Goal: Task Accomplishment & Management: Manage account settings

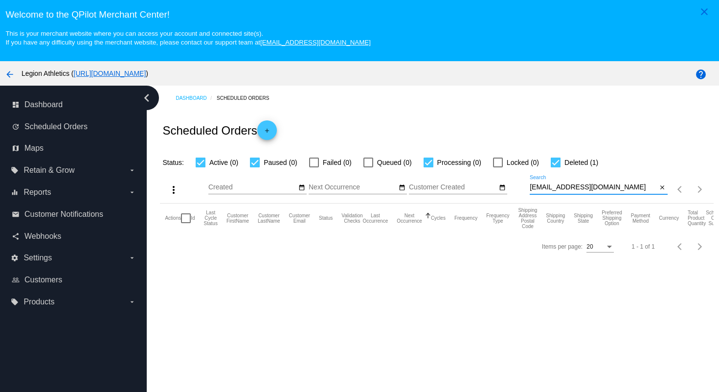
drag, startPoint x: 631, startPoint y: 192, endPoint x: 625, endPoint y: 175, distance: 18.4
click at [625, 175] on div "more_vert Sep Jan Feb Mar [DATE]" at bounding box center [436, 185] width 553 height 35
paste input "aprilguthrie7"
type input "[EMAIL_ADDRESS][DOMAIN_NAME]"
click at [589, 127] on div "Scheduled Orders add" at bounding box center [436, 130] width 553 height 39
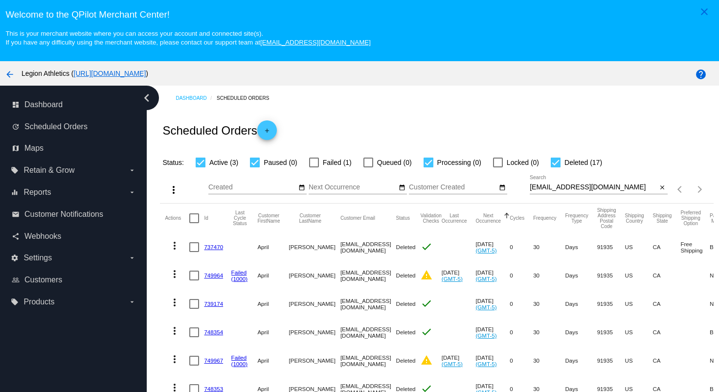
click at [551, 167] on div at bounding box center [556, 163] width 10 height 10
click at [555, 167] on input "Deleted (17)" at bounding box center [555, 167] width 0 height 0
checkbox input "false"
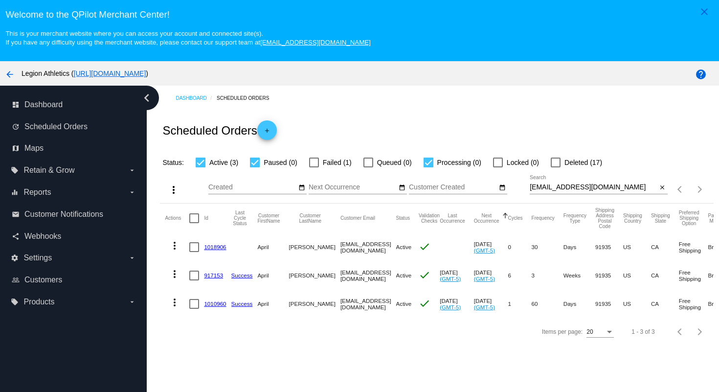
click at [212, 250] on link "1018906" at bounding box center [215, 247] width 22 height 6
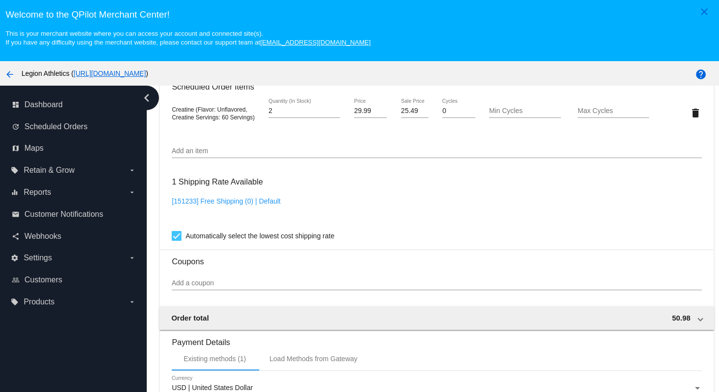
scroll to position [630, 0]
click at [253, 286] on input "Add a coupon" at bounding box center [437, 282] width 530 height 8
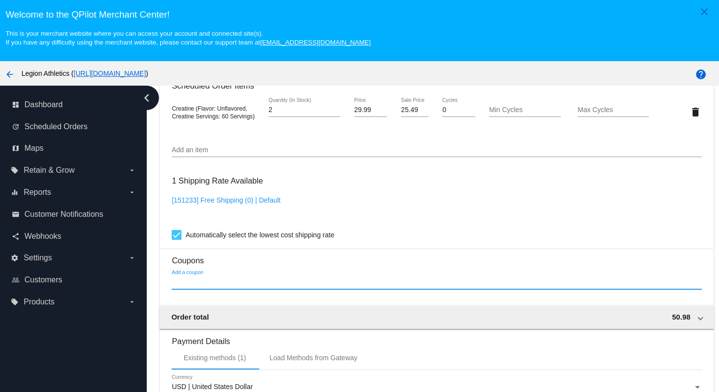
paste input "t3p3c7x9ns2y3"
type input "t3p3c7x9ns2y3"
click at [252, 312] on mat-card-content "Customer 5017871: [PERSON_NAME] [EMAIL_ADDRESS][DOMAIN_NAME] Customer Shipping …" at bounding box center [437, 73] width 530 height 922
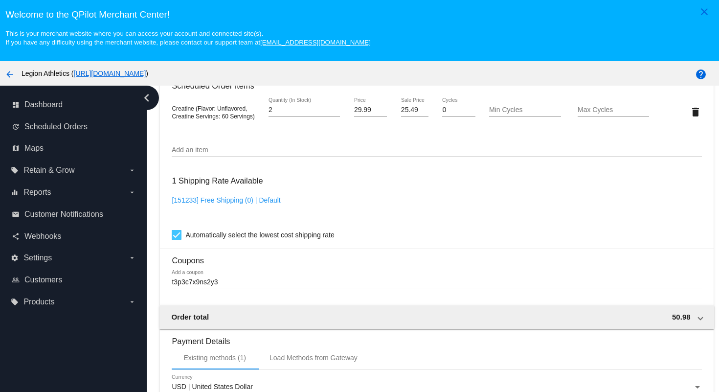
click at [239, 286] on input "t3p3c7x9ns2y3" at bounding box center [437, 282] width 530 height 8
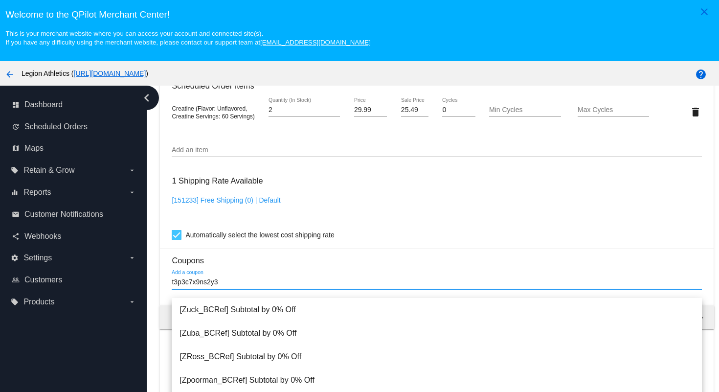
drag, startPoint x: 232, startPoint y: 290, endPoint x: 162, endPoint y: 292, distance: 69.5
click at [162, 292] on mat-card "Customer 5017871: [PERSON_NAME] [EMAIL_ADDRESS][DOMAIN_NAME] Customer Shipping …" at bounding box center [436, 89] width 553 height 978
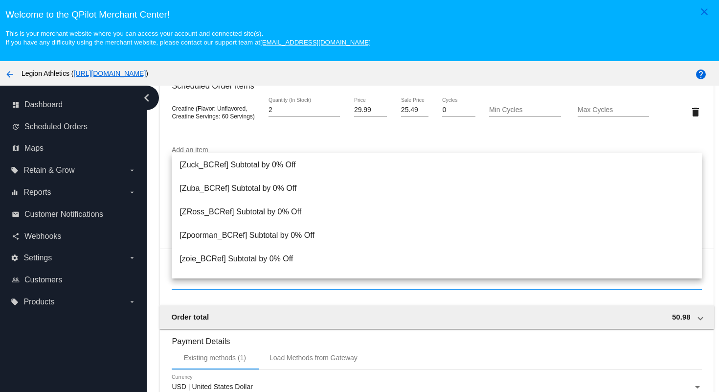
click at [262, 144] on mat-card-content "Customer 5017871: [PERSON_NAME] [EMAIL_ADDRESS][DOMAIN_NAME] Customer Shipping …" at bounding box center [437, 73] width 530 height 922
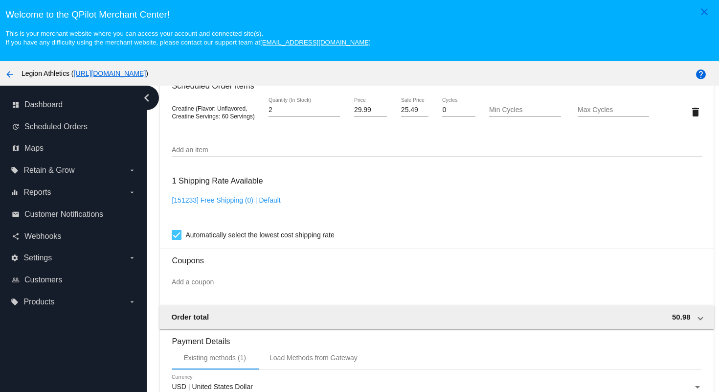
click at [193, 286] on input "Add a coupon" at bounding box center [437, 282] width 530 height 8
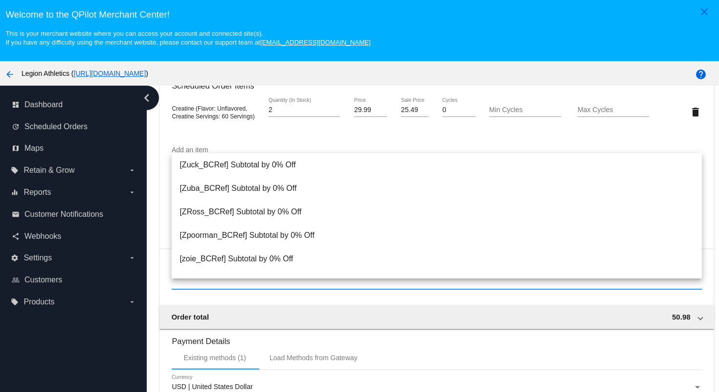
paste input "t3p3c7x9ns2y3"
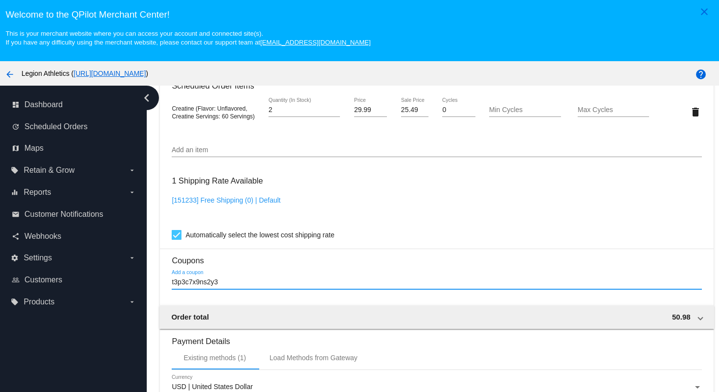
type input "t3p3c7x9ns2y3"
click at [415, 222] on div "[151233] Free Shipping (0) | Default" at bounding box center [437, 210] width 530 height 28
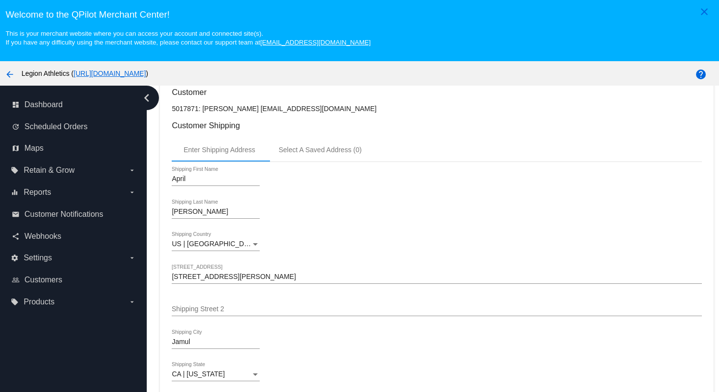
scroll to position [0, 0]
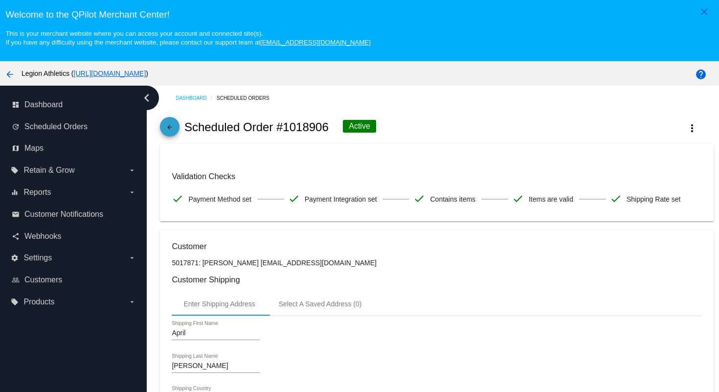
click at [176, 124] on link "arrow_back" at bounding box center [170, 127] width 20 height 20
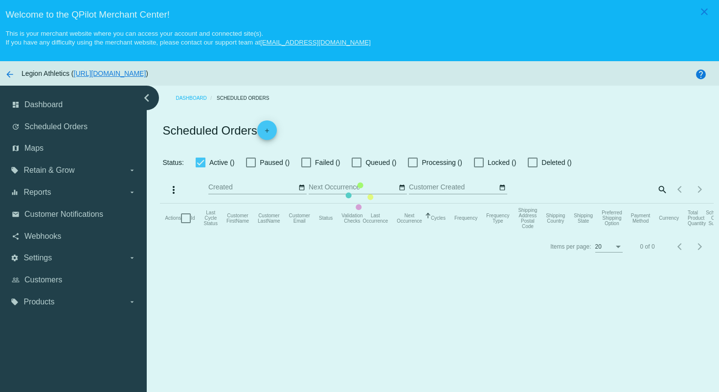
checkbox input "true"
click at [160, 204] on mat-table "Actions Id Last Cycle Status Customer FirstName Customer LastName Customer Emai…" at bounding box center [436, 218] width 553 height 29
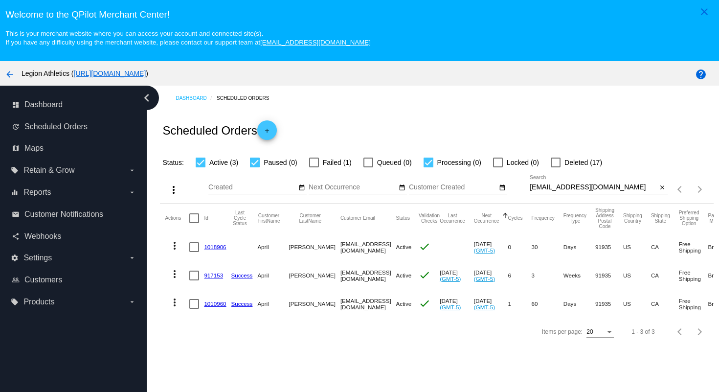
click at [121, 174] on label "local_offer Retain & Grow arrow_drop_down" at bounding box center [73, 170] width 125 height 16
click at [0, 0] on input "local_offer Retain & Grow arrow_drop_down" at bounding box center [0, 0] width 0 height 0
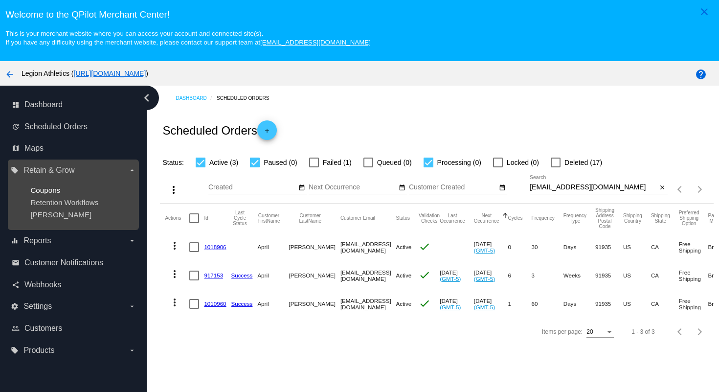
click at [53, 191] on span "Coupons" at bounding box center [45, 190] width 30 height 8
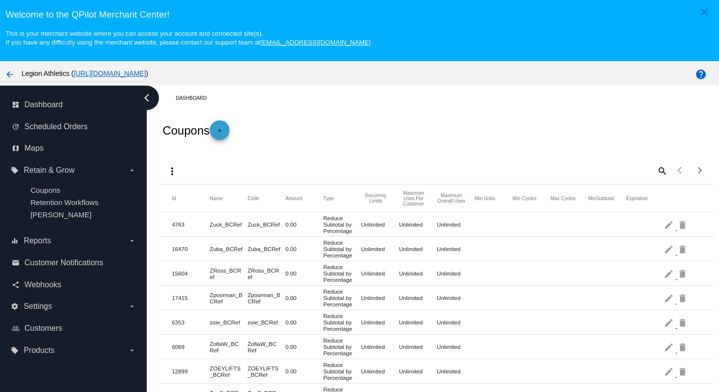
click at [229, 133] on link "add" at bounding box center [220, 130] width 20 height 20
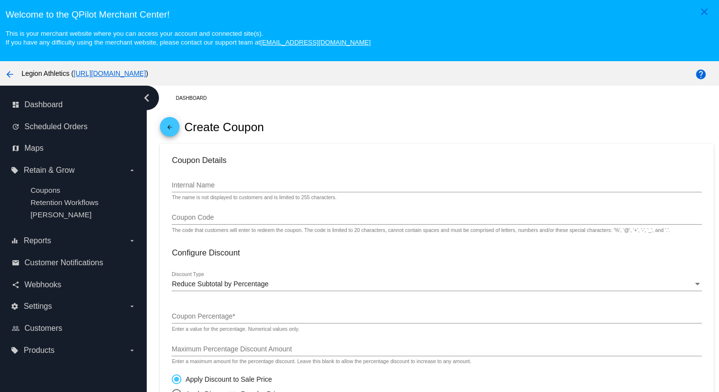
click at [222, 187] on input "Internal Name" at bounding box center [437, 185] width 530 height 8
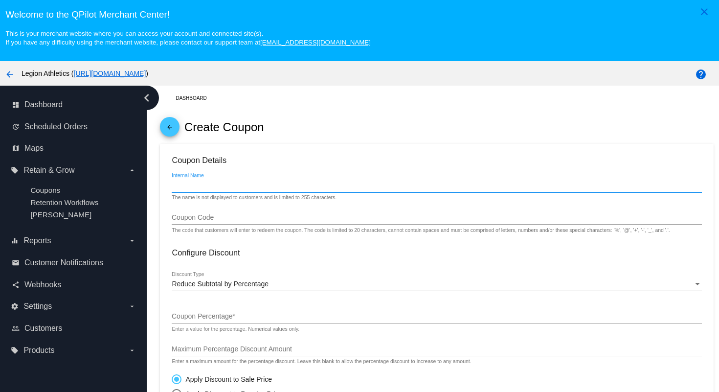
paste input "t3p3c7x9ns2y3"
type input "t3p3c7x9ns2y3"
click at [222, 187] on input "Internal Name" at bounding box center [437, 185] width 530 height 8
drag, startPoint x: 209, startPoint y: 189, endPoint x: 158, endPoint y: 190, distance: 51.9
click at [158, 190] on div "Dashboard arrow_back Create Coupon Coupon Details ojwbnone Internal Name The na…" at bounding box center [437, 398] width 565 height 624
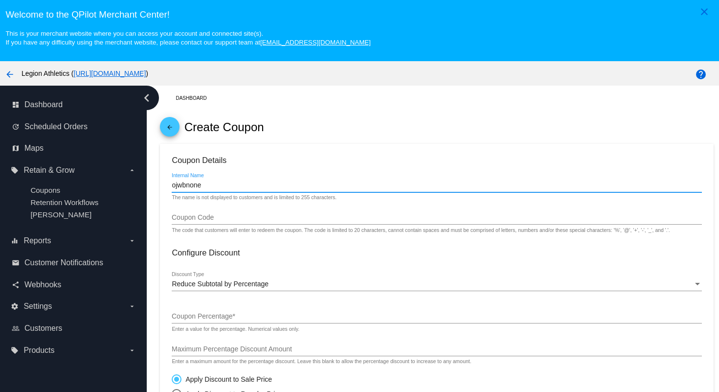
type input "ojwbnone"
click at [194, 218] on input "Coupon Code" at bounding box center [437, 218] width 530 height 8
paste input "ojwbnone"
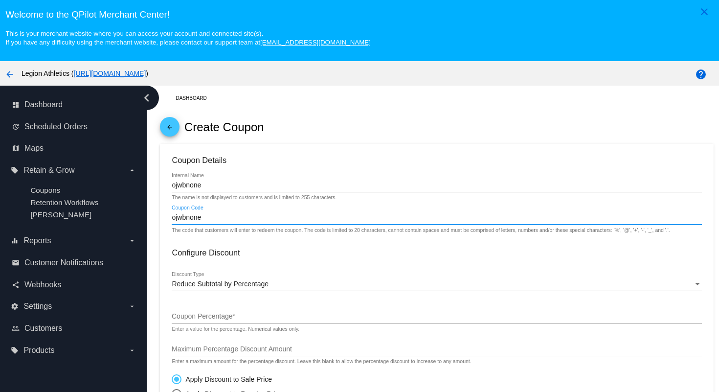
scroll to position [83, 0]
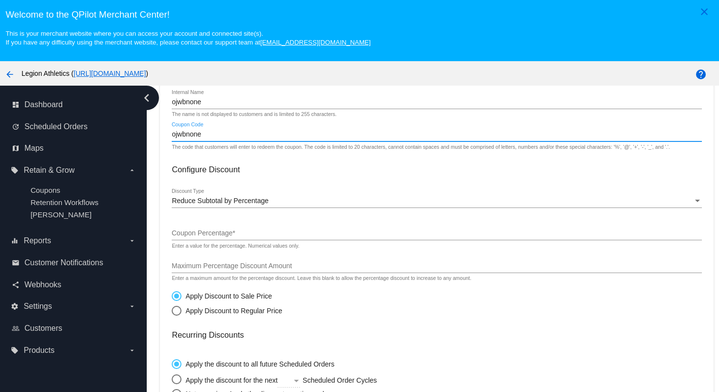
type input "ojwbnone"
click at [249, 204] on span "Reduce Subtotal by Percentage" at bounding box center [220, 201] width 97 height 8
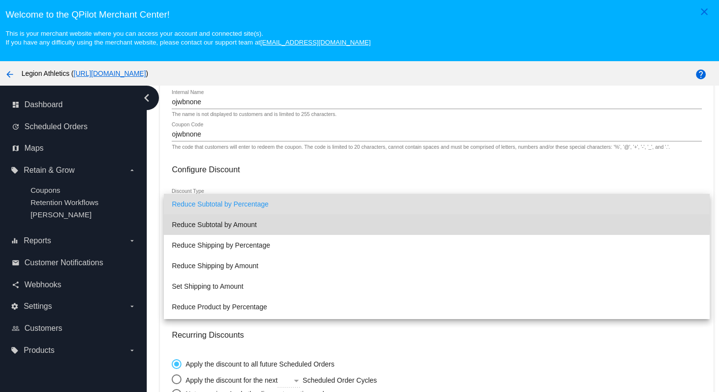
click at [246, 224] on span "Reduce Subtotal by Amount" at bounding box center [437, 224] width 530 height 21
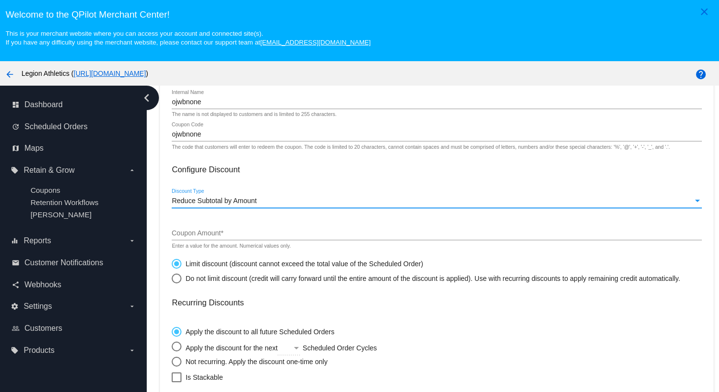
click at [235, 237] on input "Coupon Amount *" at bounding box center [437, 233] width 530 height 8
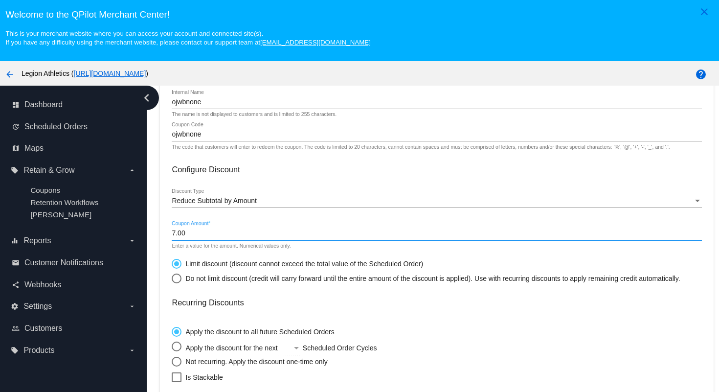
type input "7.00"
click at [303, 183] on mat-card-content "Coupon Details ojwbnone Internal Name The name is not displayed to customers an…" at bounding box center [437, 314] width 530 height 485
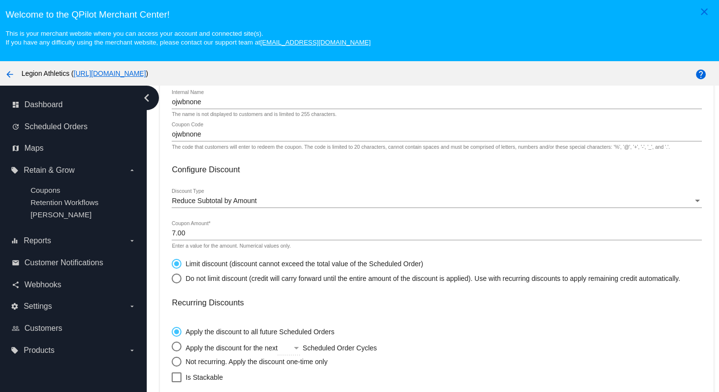
scroll to position [131, 0]
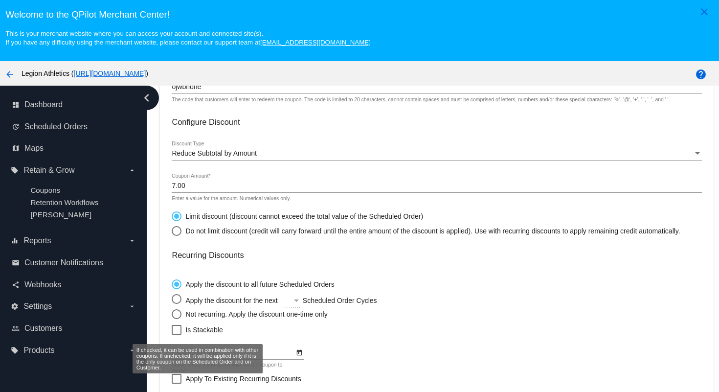
click at [180, 334] on div at bounding box center [177, 330] width 10 height 10
click at [177, 335] on input "Is Stackable" at bounding box center [176, 335] width 0 height 0
checkbox input "true"
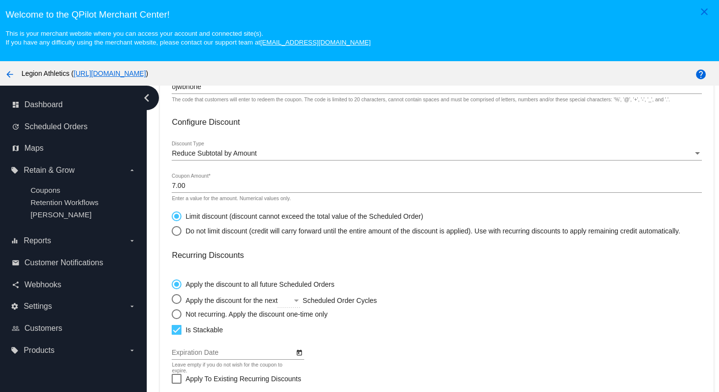
click at [180, 319] on div "Select an option" at bounding box center [177, 314] width 10 height 10
click at [172, 314] on input "Not recurring. Apply the discount one-time only" at bounding box center [171, 314] width 0 height 0
radio input "true"
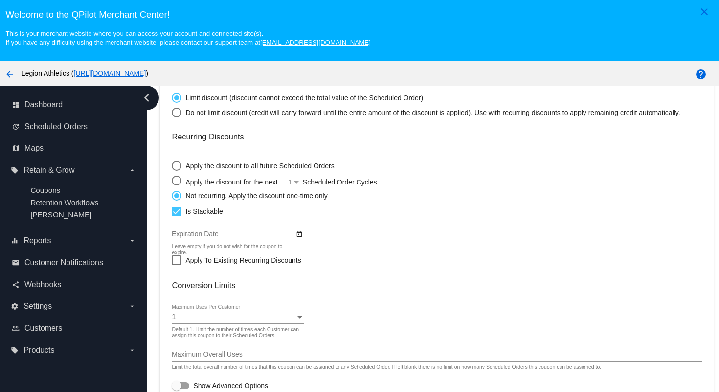
scroll to position [63, 0]
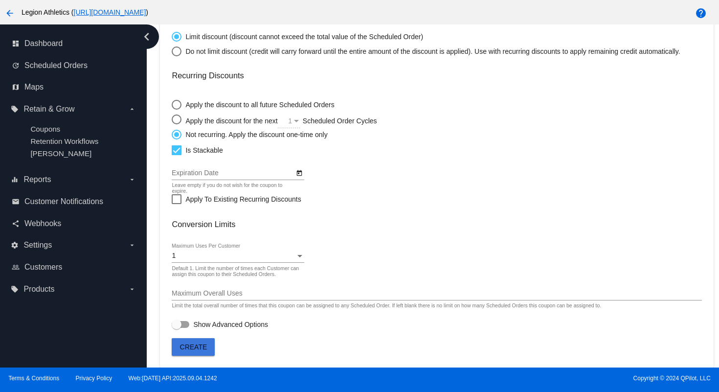
click at [208, 353] on button "Create" at bounding box center [193, 347] width 43 height 18
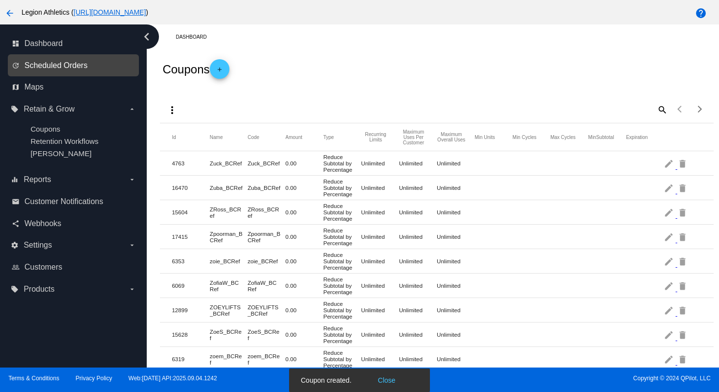
click at [47, 68] on span "Scheduled Orders" at bounding box center [55, 65] width 63 height 9
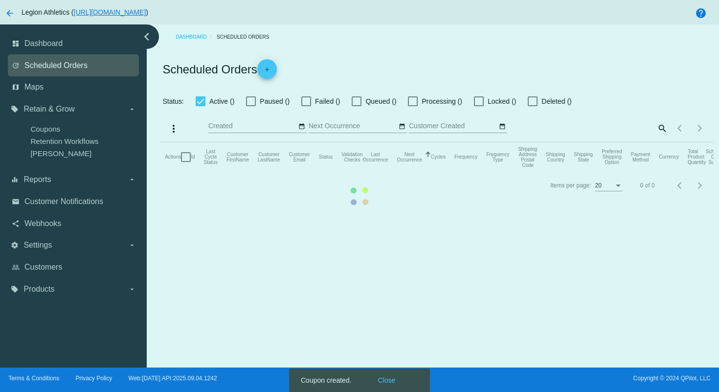
checkbox input "true"
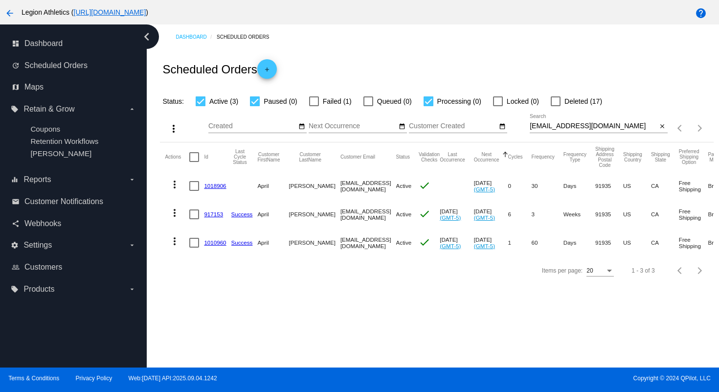
click at [211, 188] on link "1018906" at bounding box center [215, 185] width 22 height 6
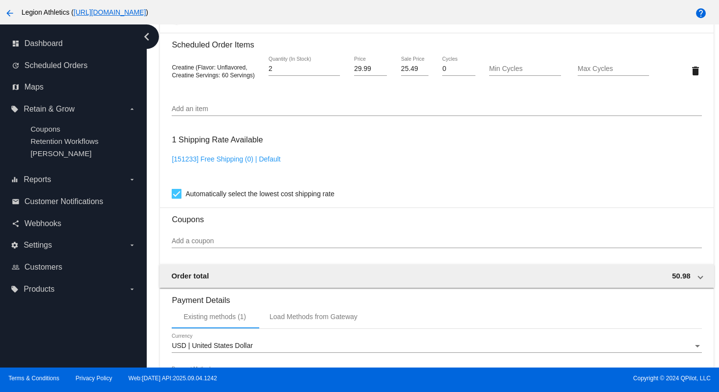
scroll to position [657, 0]
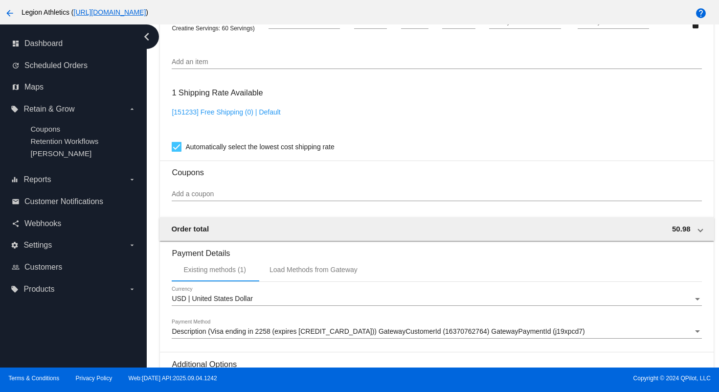
click at [248, 198] on input "Add a coupon" at bounding box center [437, 194] width 530 height 8
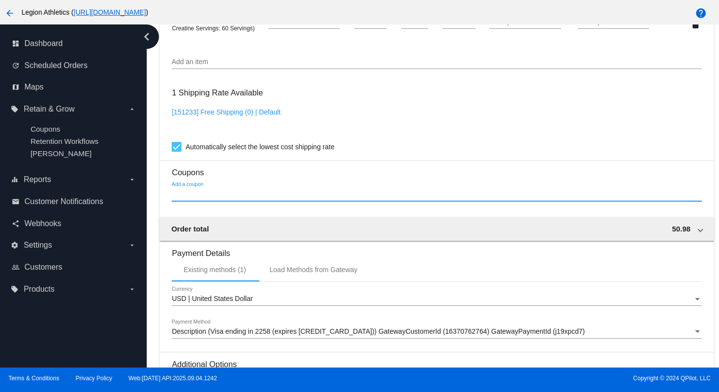
paste input "ojwbnone"
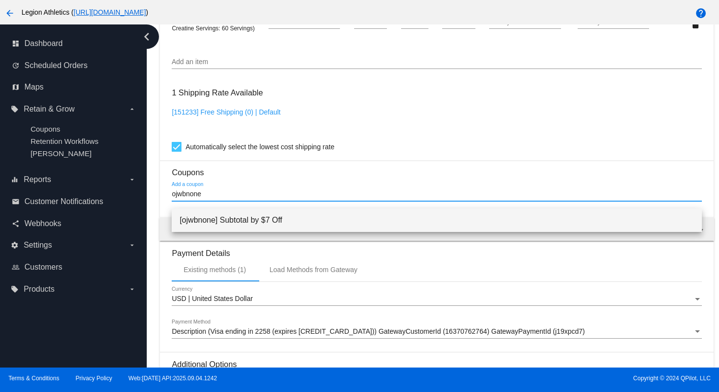
type input "ojwbnone"
click at [250, 223] on span "[ojwbnone] Subtotal by $7 Off" at bounding box center [437, 219] width 514 height 23
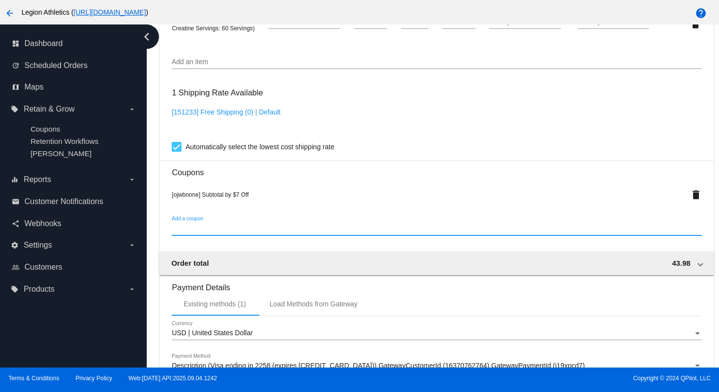
scroll to position [822, 0]
